Goal: Task Accomplishment & Management: Use online tool/utility

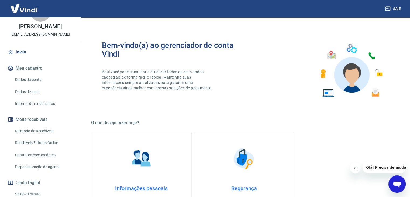
scroll to position [20, 0]
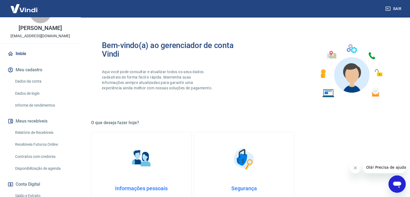
click at [35, 87] on link "Dados da conta" at bounding box center [43, 81] width 61 height 11
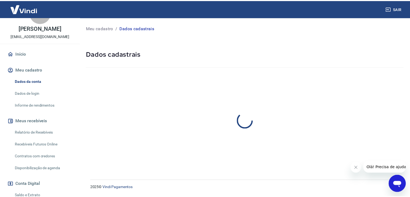
select select "SP"
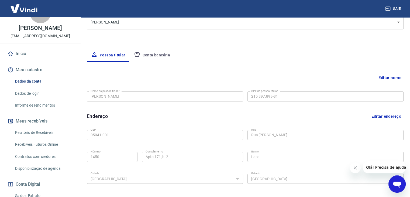
scroll to position [81, 0]
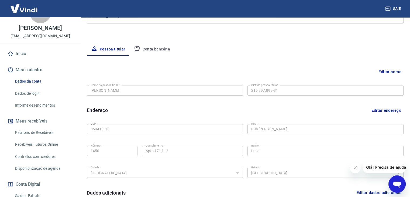
click at [33, 137] on link "Relatório de Recebíveis" at bounding box center [43, 132] width 61 height 11
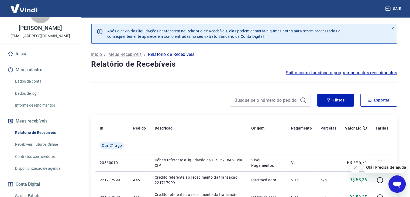
click at [36, 85] on link "Dados da conta" at bounding box center [43, 81] width 61 height 11
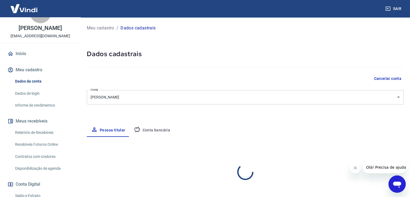
select select "SP"
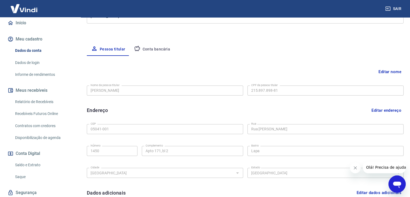
scroll to position [74, 0]
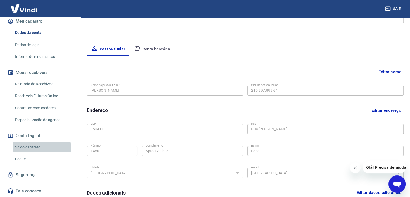
click at [33, 148] on link "Saldo e Extrato" at bounding box center [43, 147] width 61 height 11
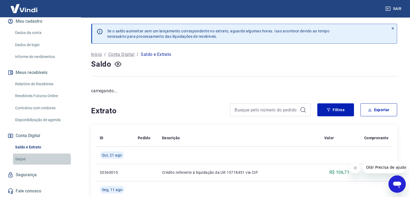
click at [25, 160] on link "Saque" at bounding box center [43, 158] width 61 height 11
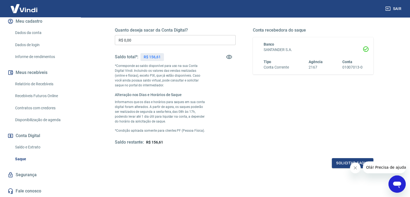
scroll to position [61, 0]
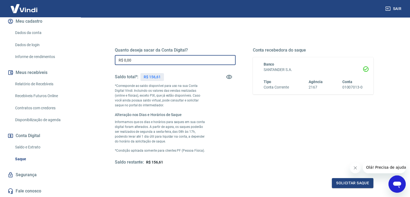
click at [137, 61] on input "R$ 0,00" at bounding box center [175, 60] width 121 height 10
drag, startPoint x: 138, startPoint y: 61, endPoint x: 109, endPoint y: 61, distance: 28.6
click at [109, 61] on div "Quanto deseja sacar da Conta Digital? R$ 0,00 ​ Saldo total*: R$ 156,61 *Corres…" at bounding box center [244, 109] width 272 height 171
type input "R$ 156,61"
click at [359, 184] on button "Solicitar saque" at bounding box center [353, 183] width 42 height 10
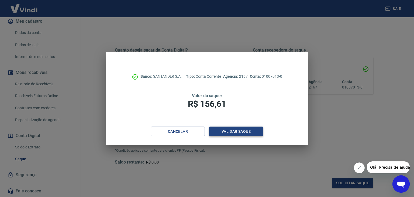
click at [222, 130] on button "Validar saque" at bounding box center [236, 132] width 54 height 10
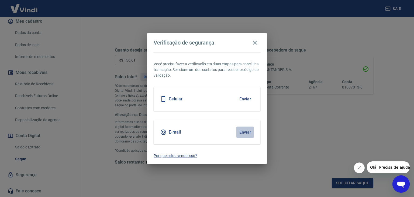
click at [248, 130] on button "Enviar" at bounding box center [246, 132] width 18 height 11
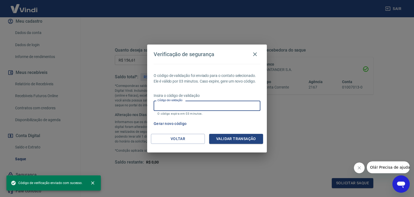
click at [175, 104] on div "Código de validação Código de validação O código expira em 03 minutos." at bounding box center [207, 108] width 107 height 15
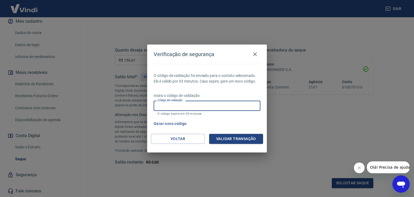
paste input "149129"
type input "149129"
click at [233, 138] on button "Validar transação" at bounding box center [236, 139] width 54 height 10
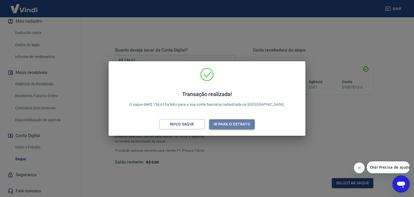
click at [235, 124] on button "Ir para o extrato" at bounding box center [232, 124] width 46 height 10
